Goal: Navigation & Orientation: Find specific page/section

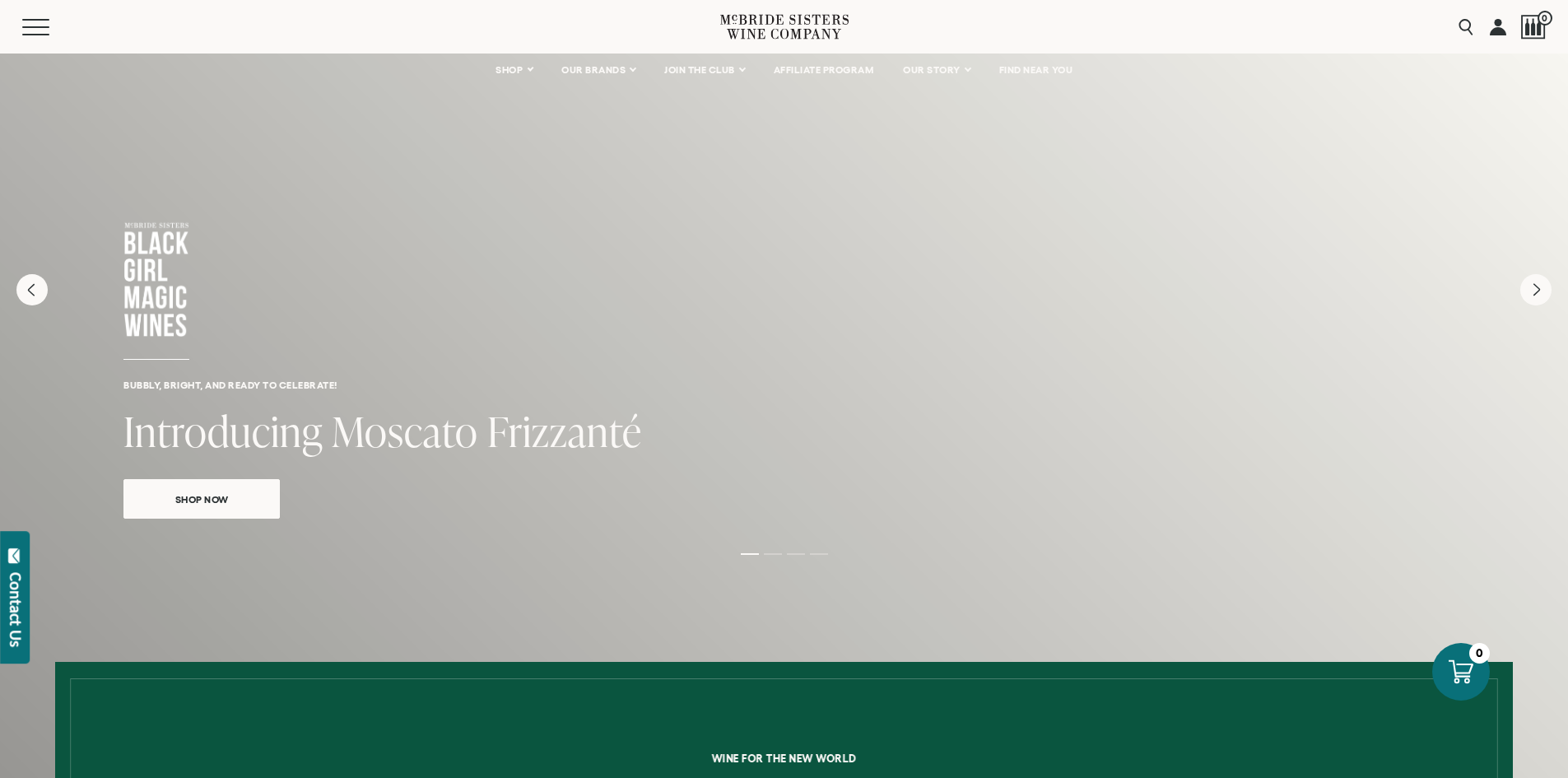
click at [23, 43] on div "Menu" at bounding box center [371, 26] width 698 height 53
click at [41, 24] on button "Menu" at bounding box center [52, 27] width 60 height 16
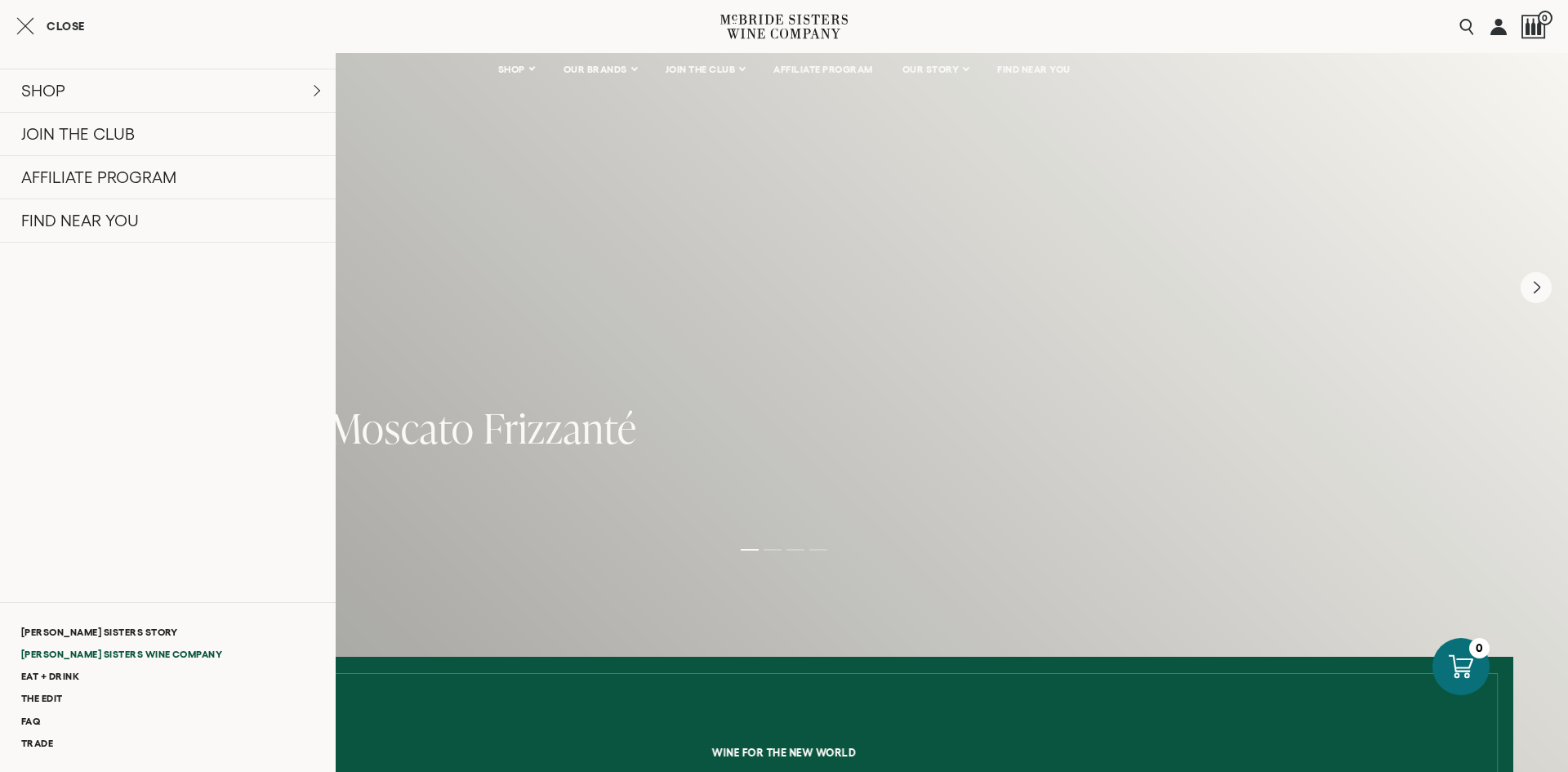
click at [131, 653] on link "[PERSON_NAME] Sisters Wine Company" at bounding box center [167, 654] width 335 height 22
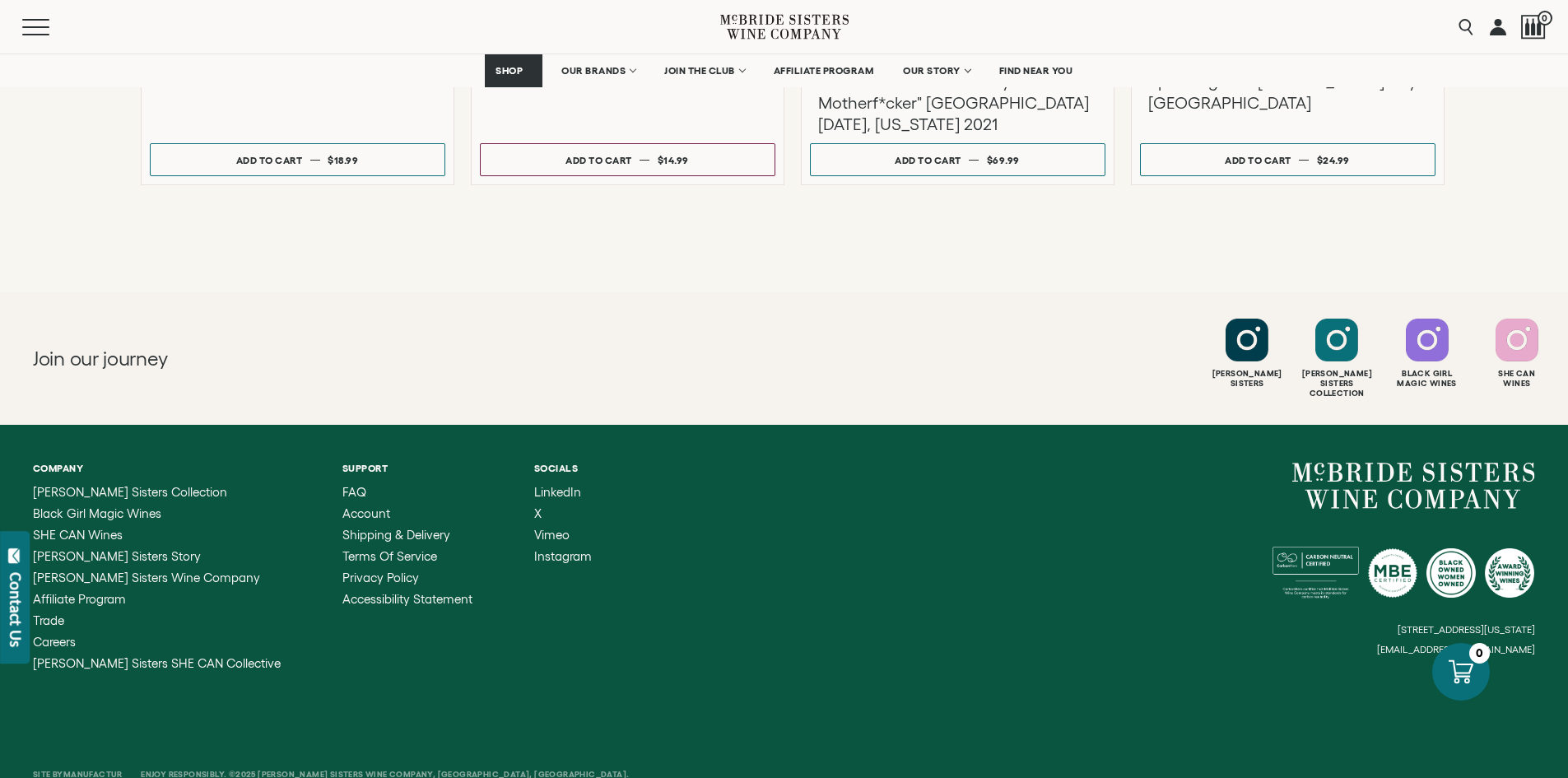
scroll to position [2682, 0]
